Goal: Task Accomplishment & Management: Manage account settings

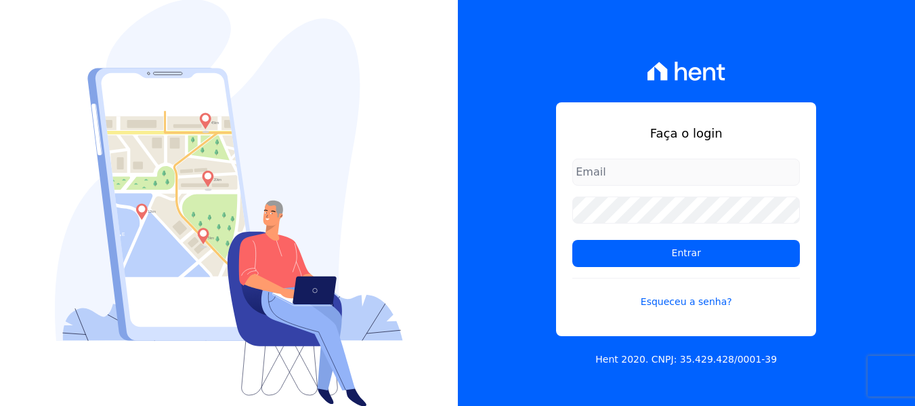
click at [614, 169] on input "email" at bounding box center [687, 172] width 228 height 27
type input "[PERSON_NAME][EMAIL_ADDRESS][DOMAIN_NAME]"
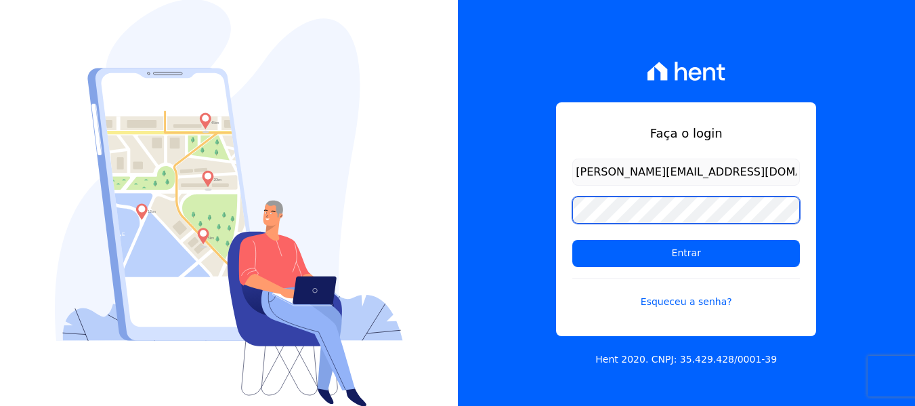
click at [573, 240] on input "Entrar" at bounding box center [687, 253] width 228 height 27
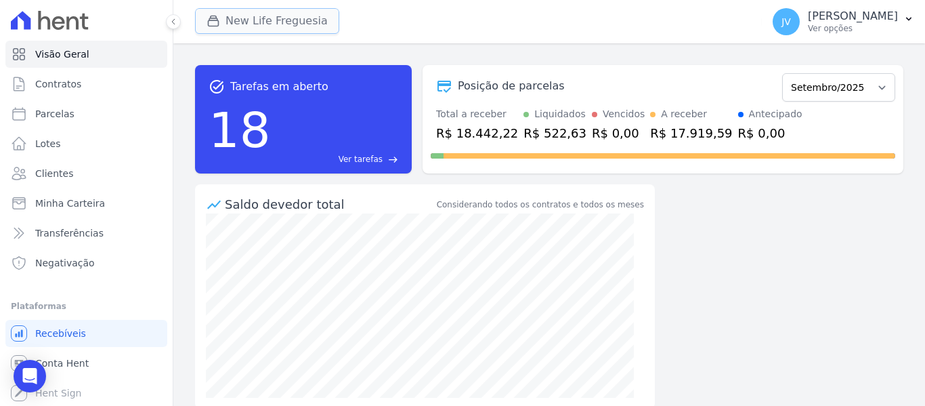
click at [287, 16] on button "New Life Freguesia" at bounding box center [267, 21] width 144 height 26
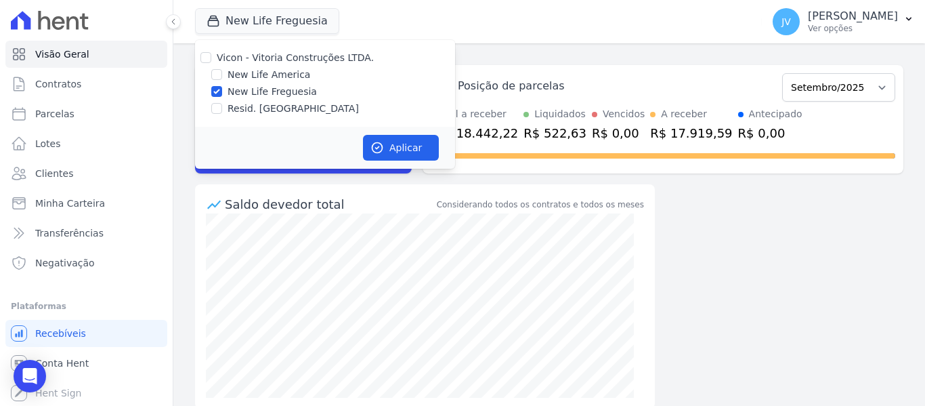
click at [198, 56] on div "Vicon - Vitoria Construções LTDA." at bounding box center [325, 58] width 260 height 14
click at [207, 58] on input "Vicon - Vitoria Construções LTDA." at bounding box center [206, 57] width 11 height 11
checkbox input "true"
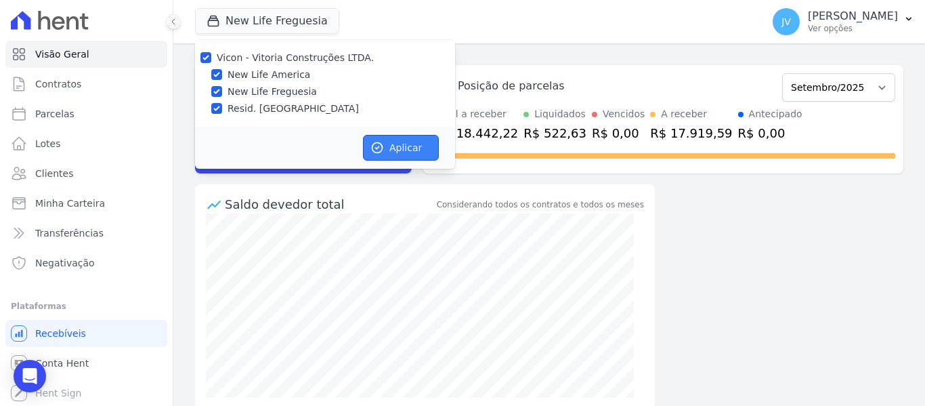
click at [411, 154] on button "Aplicar" at bounding box center [401, 148] width 76 height 26
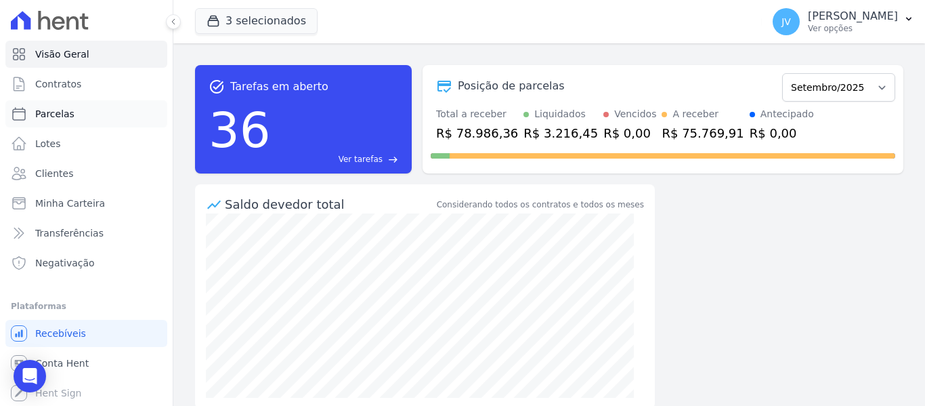
click at [62, 115] on span "Parcelas" at bounding box center [54, 114] width 39 height 14
select select
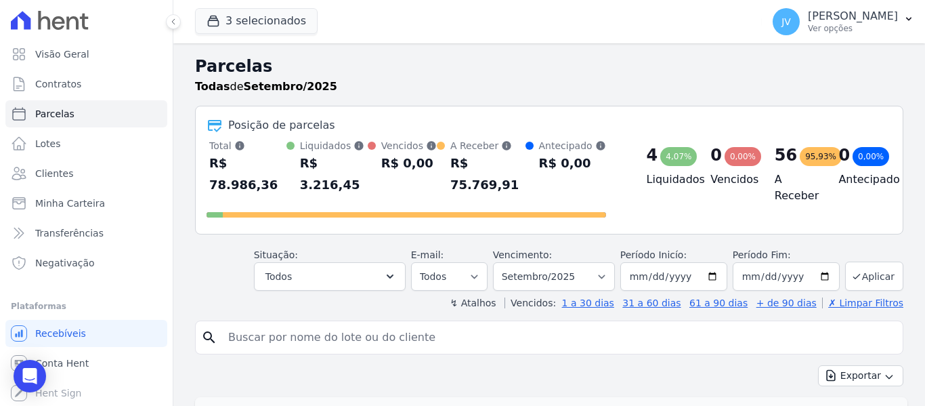
click at [409, 105] on div "Parcelas Todas de Setembro/2025" at bounding box center [549, 79] width 709 height 51
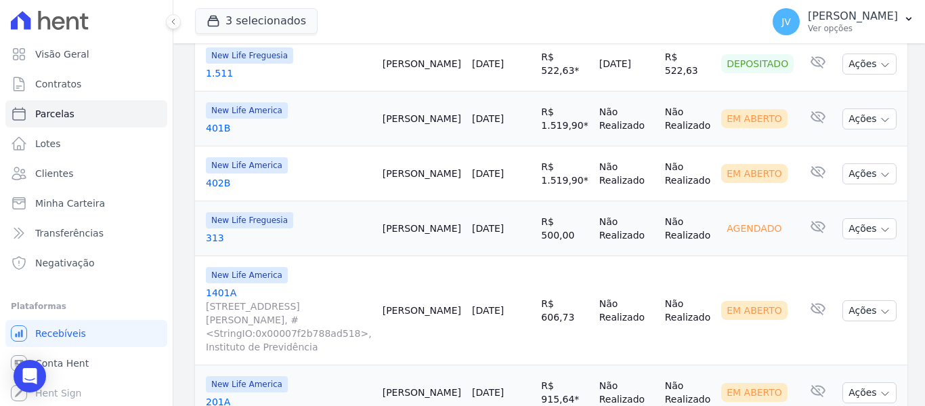
scroll to position [407, 0]
